Goal: Task Accomplishment & Management: Manage account settings

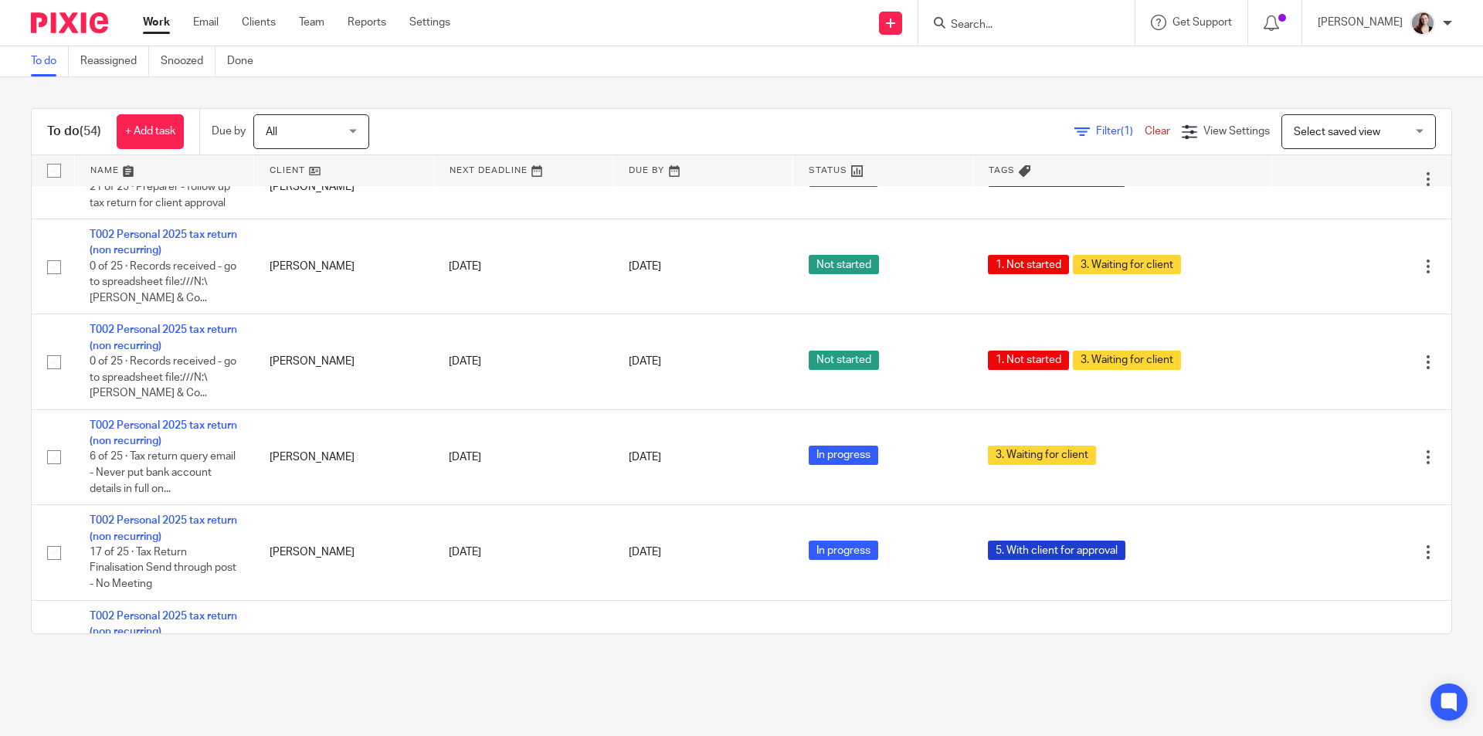
scroll to position [2446, 0]
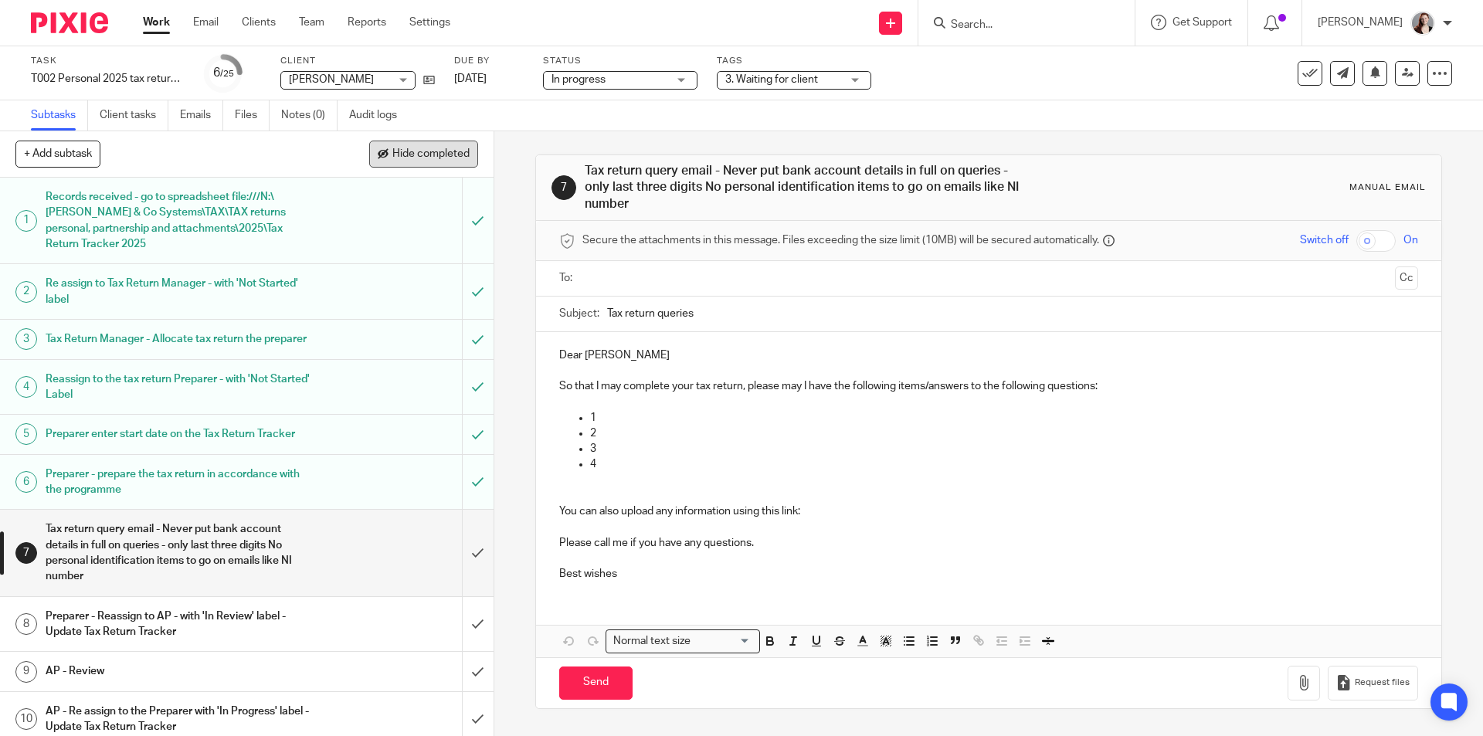
click at [443, 164] on button "Hide completed" at bounding box center [423, 154] width 109 height 26
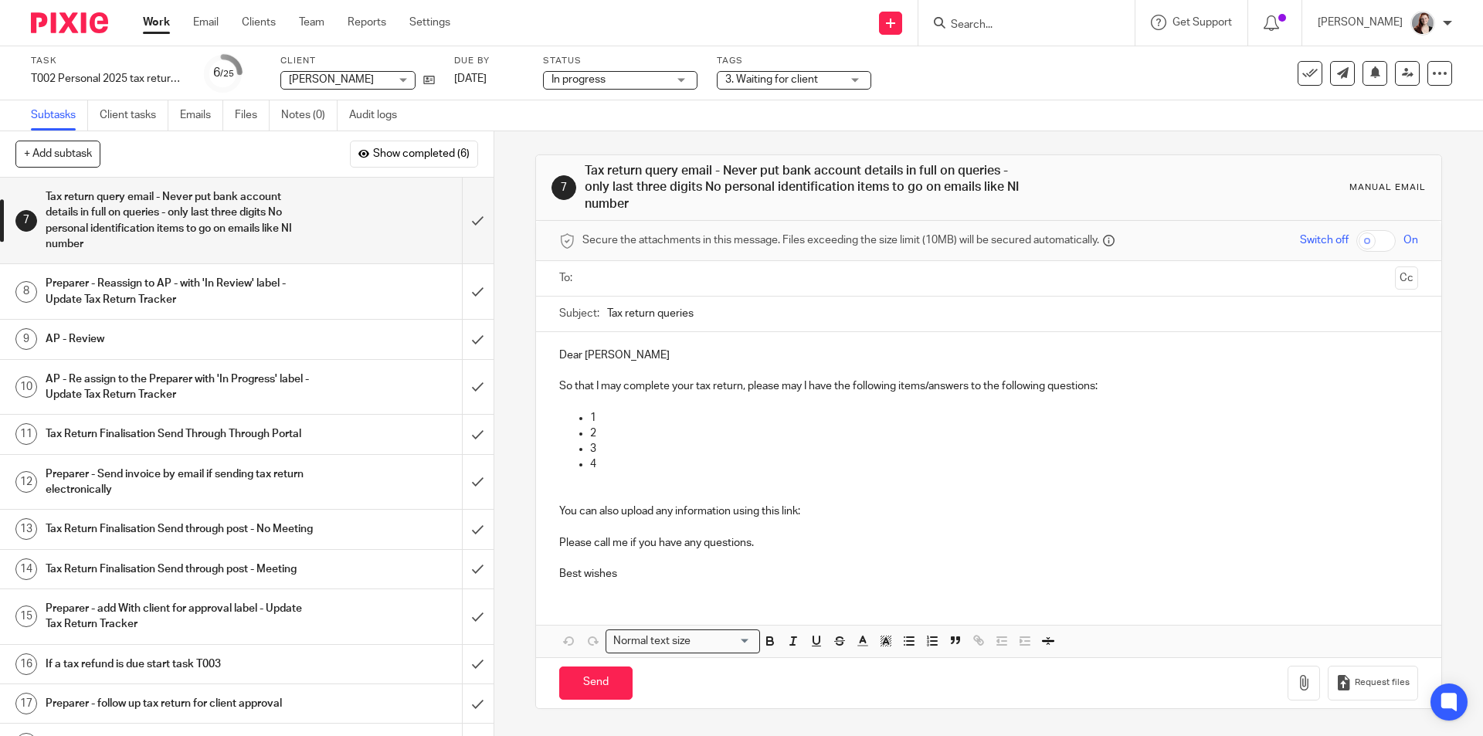
click at [747, 81] on span "3. Waiting for client" at bounding box center [771, 79] width 93 height 11
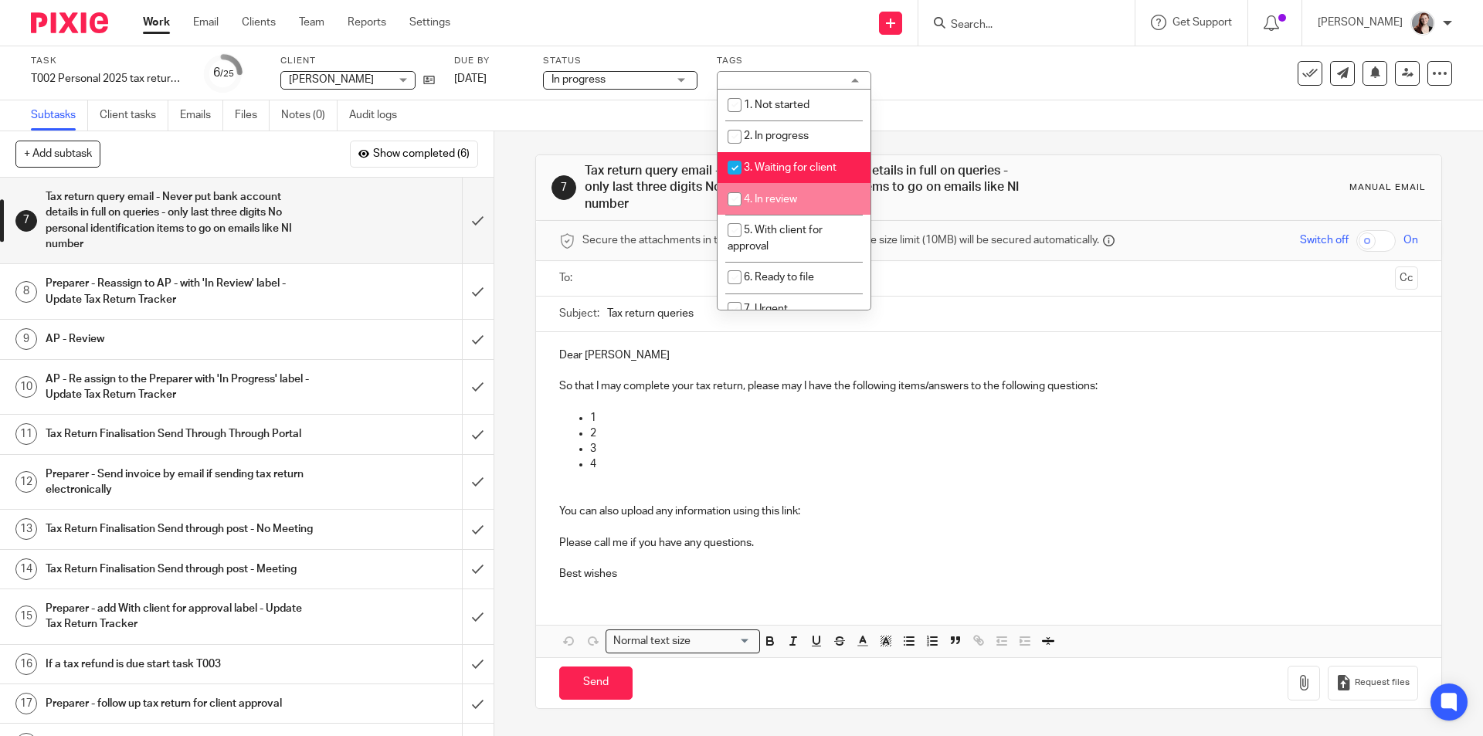
click at [793, 202] on span "4. In review" at bounding box center [770, 199] width 53 height 11
checkbox input "true"
click at [771, 163] on span "3. Waiting for client" at bounding box center [790, 167] width 93 height 11
checkbox input "false"
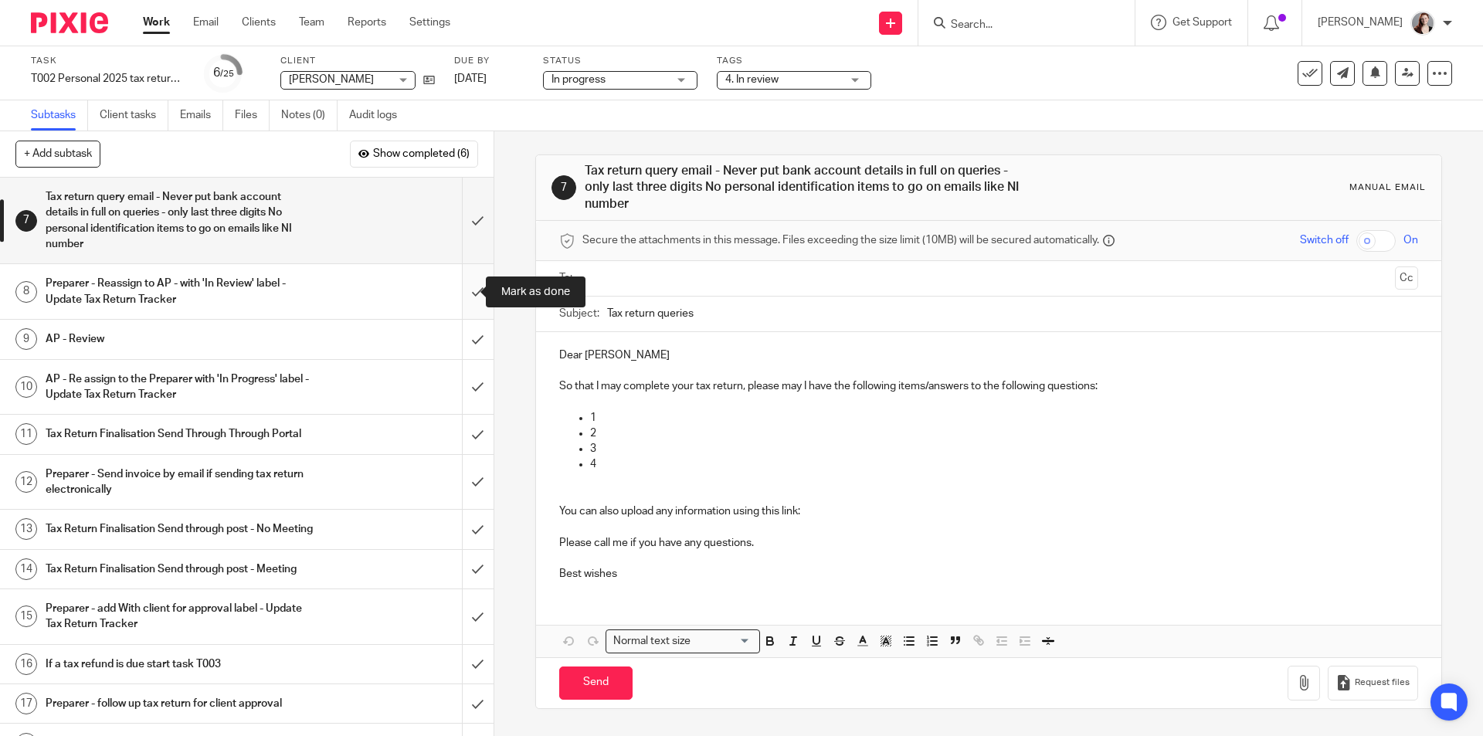
click at [455, 286] on input "submit" at bounding box center [247, 291] width 494 height 55
click at [460, 235] on input "submit" at bounding box center [247, 221] width 494 height 86
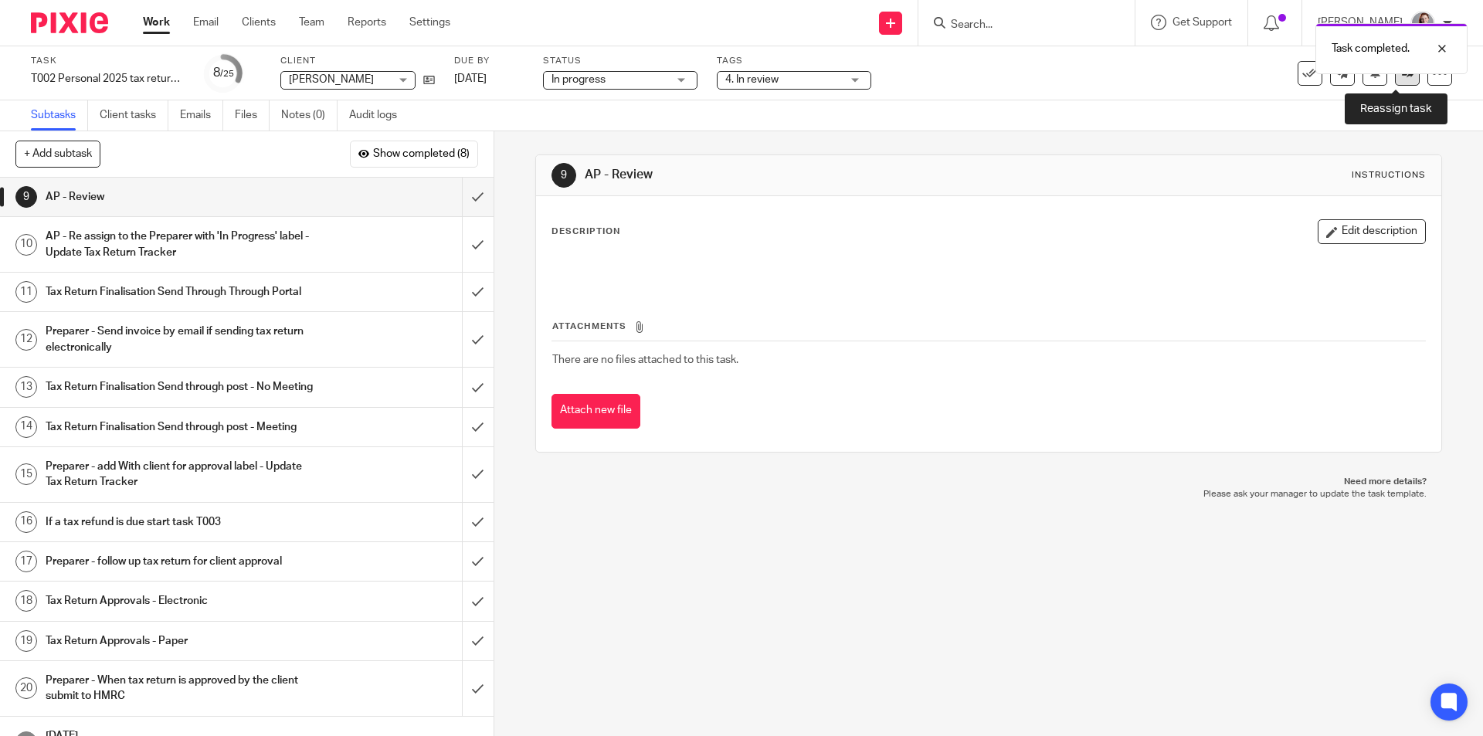
click at [1395, 83] on link at bounding box center [1407, 73] width 25 height 25
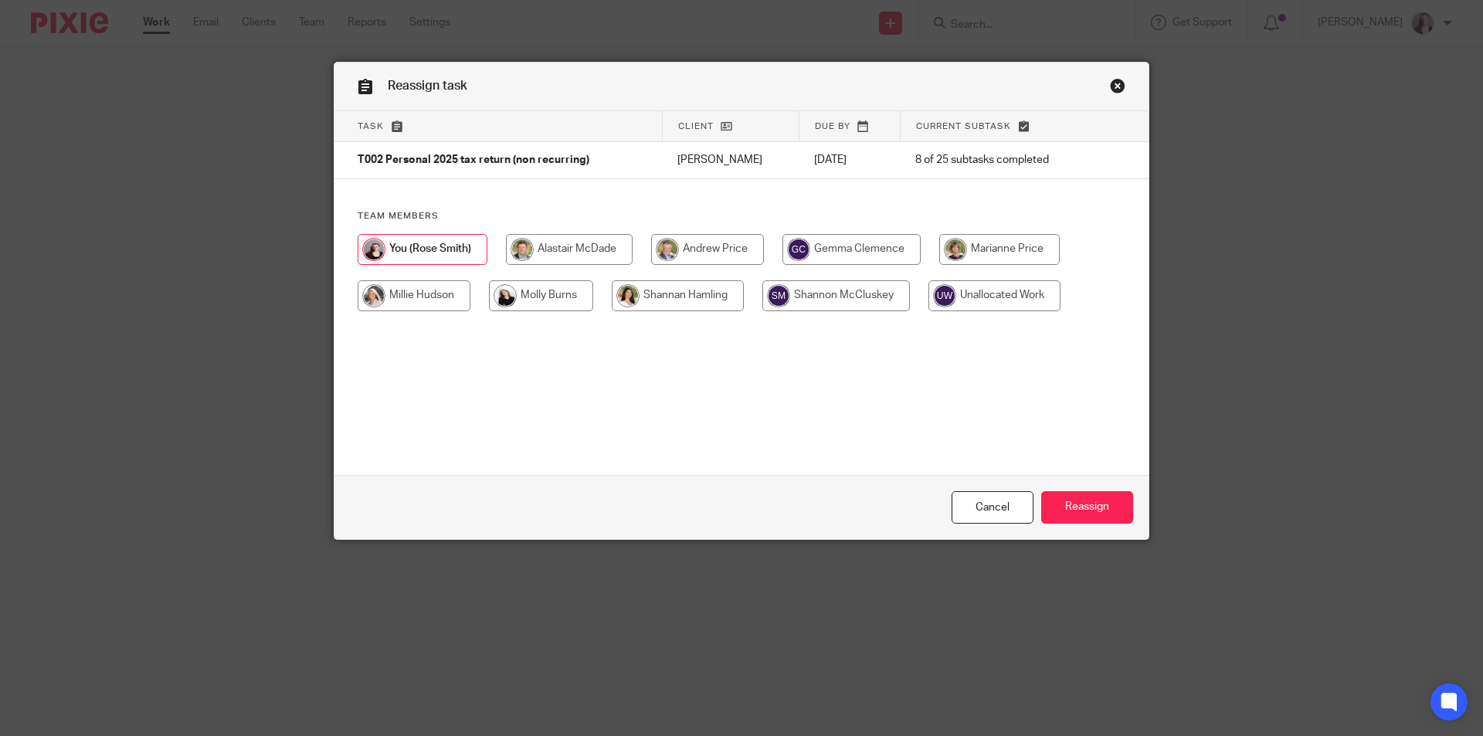
click at [700, 253] on input "radio" at bounding box center [707, 249] width 113 height 31
radio input "true"
click at [1083, 509] on input "Reassign" at bounding box center [1087, 507] width 92 height 33
